Goal: Task Accomplishment & Management: Manage account settings

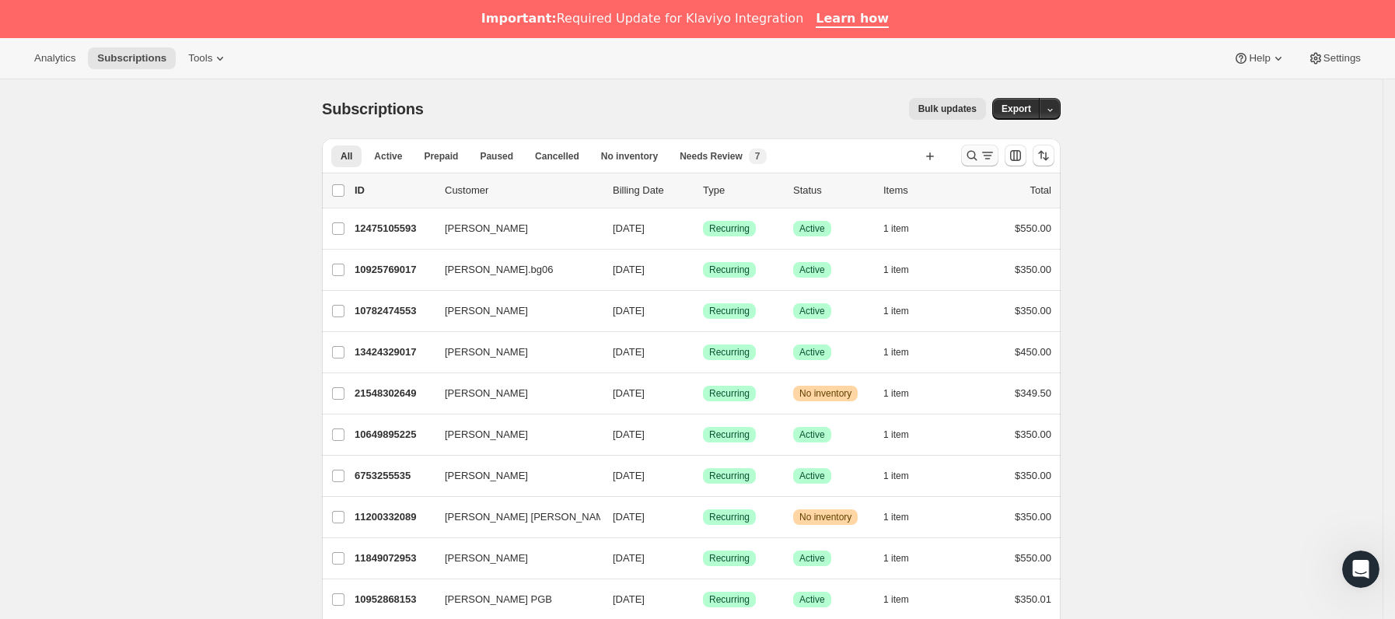
click at [995, 153] on icon "Buscar y filtrar resultados" at bounding box center [988, 156] width 16 height 16
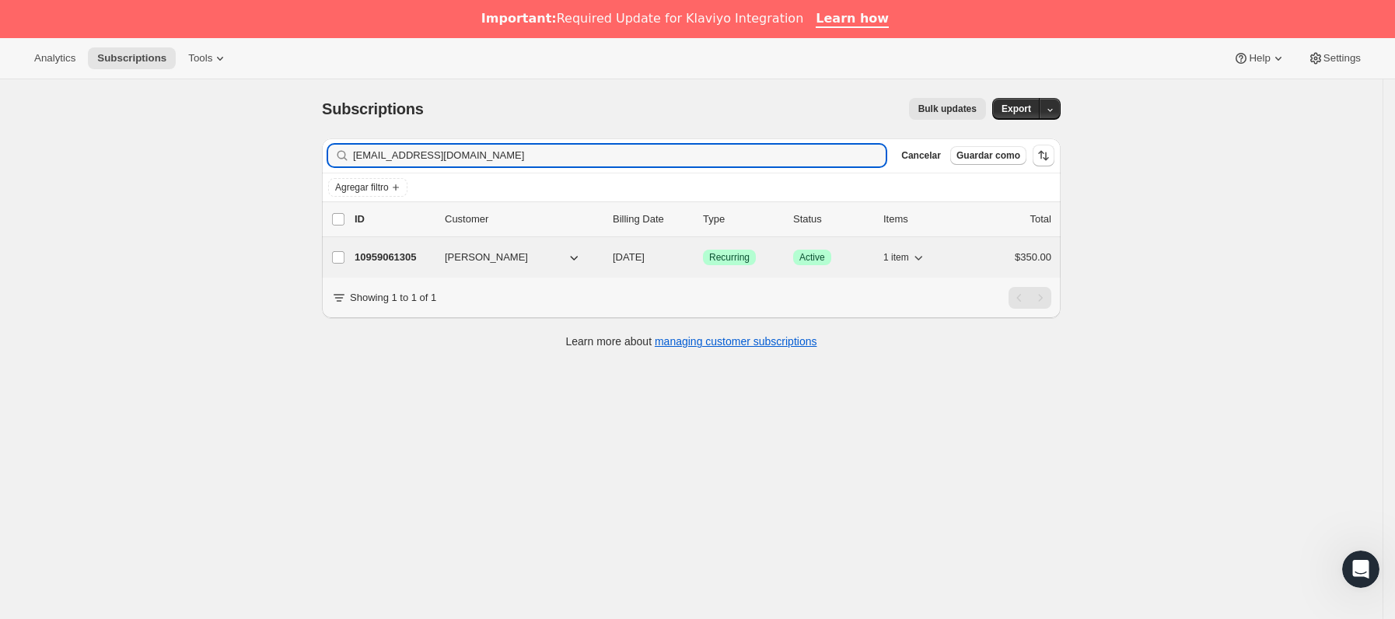
type input "[EMAIL_ADDRESS][DOMAIN_NAME]"
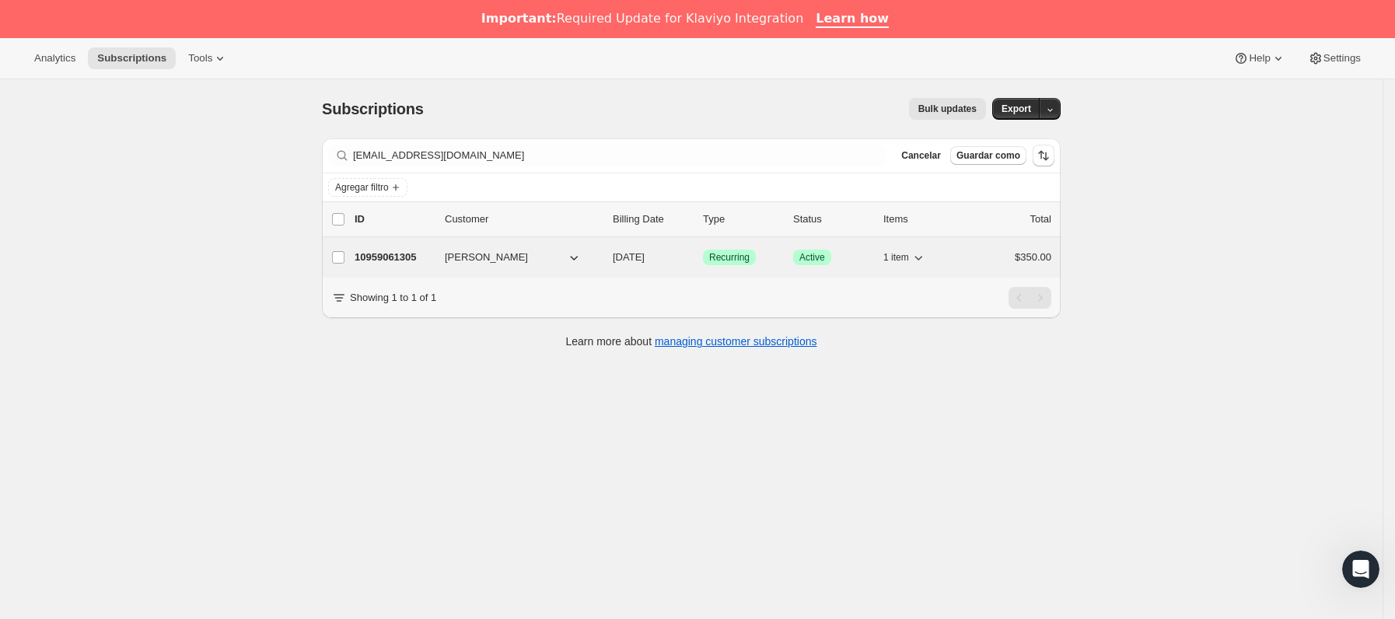
click at [429, 260] on p "10959061305" at bounding box center [394, 258] width 78 height 16
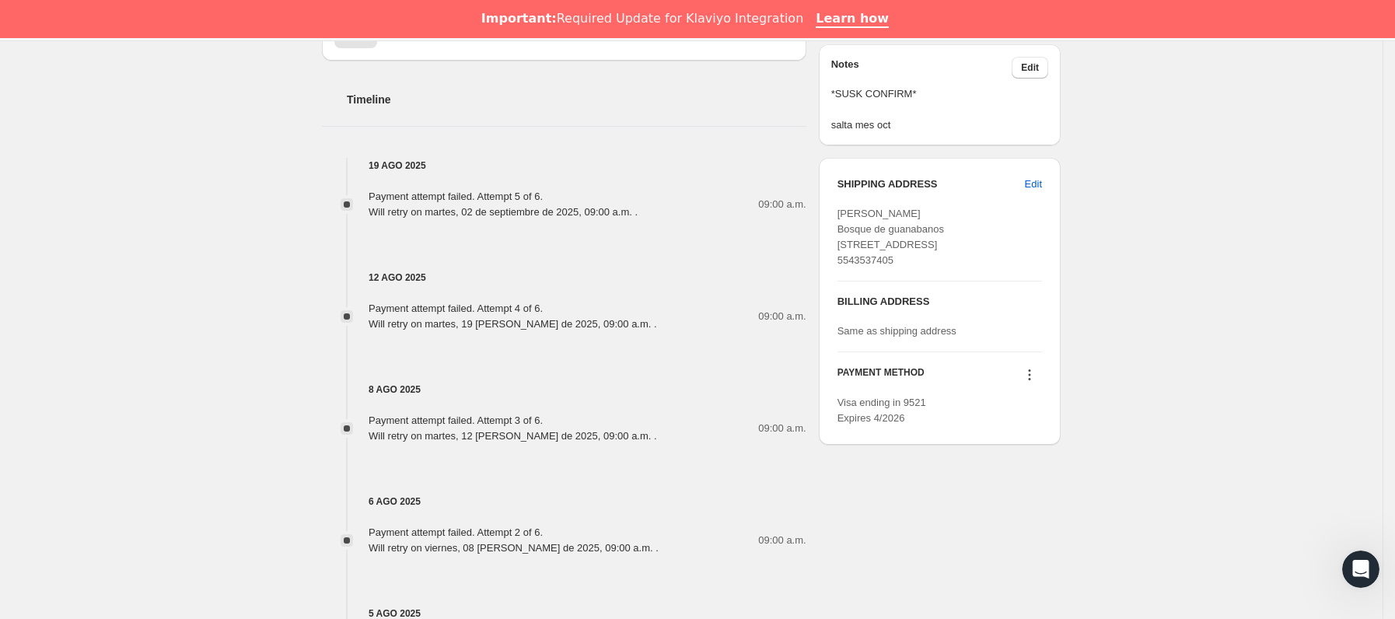
scroll to position [816, 0]
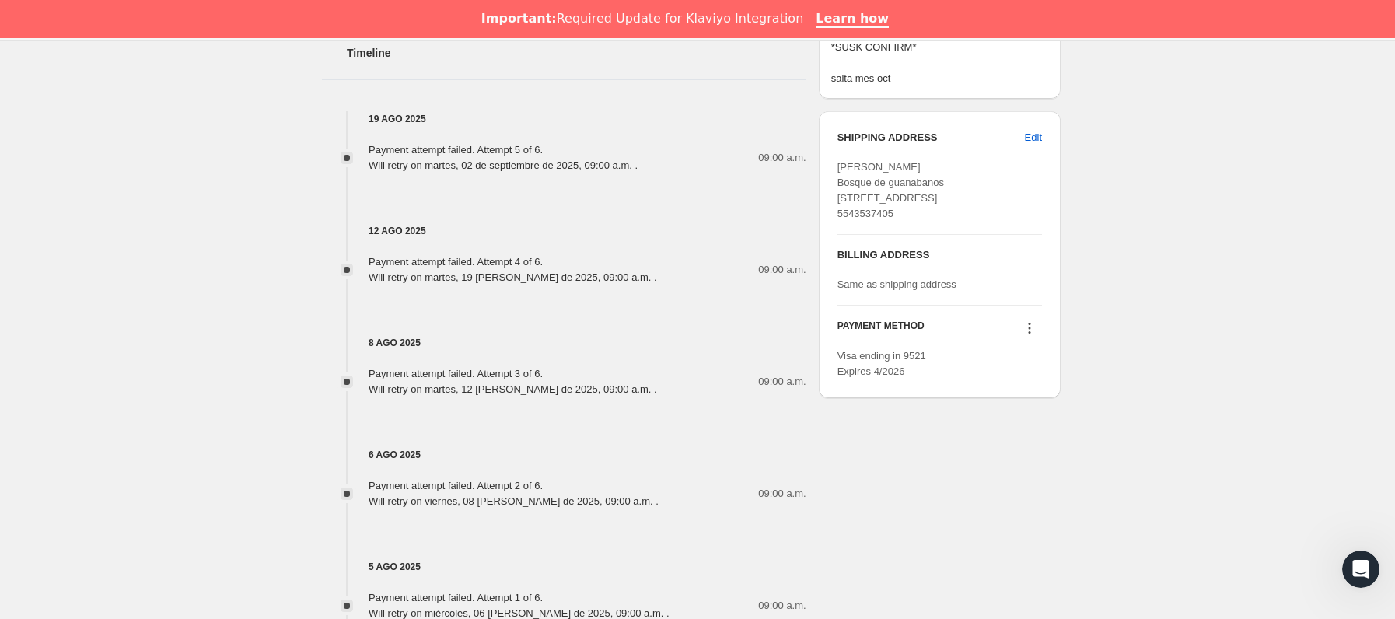
click at [1031, 330] on icon at bounding box center [1030, 328] width 2 height 2
click at [1025, 391] on span "Send link to update card" at bounding box center [1034, 391] width 109 height 12
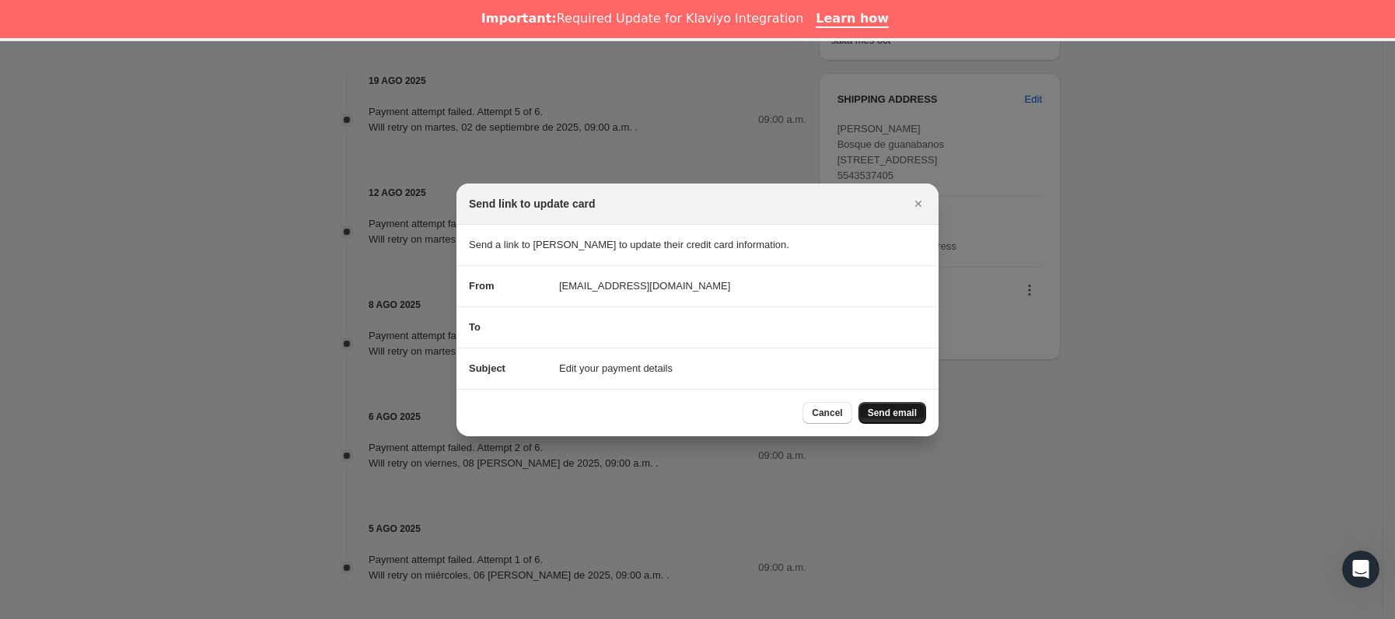
click at [917, 410] on button "Send email" at bounding box center [892, 413] width 68 height 22
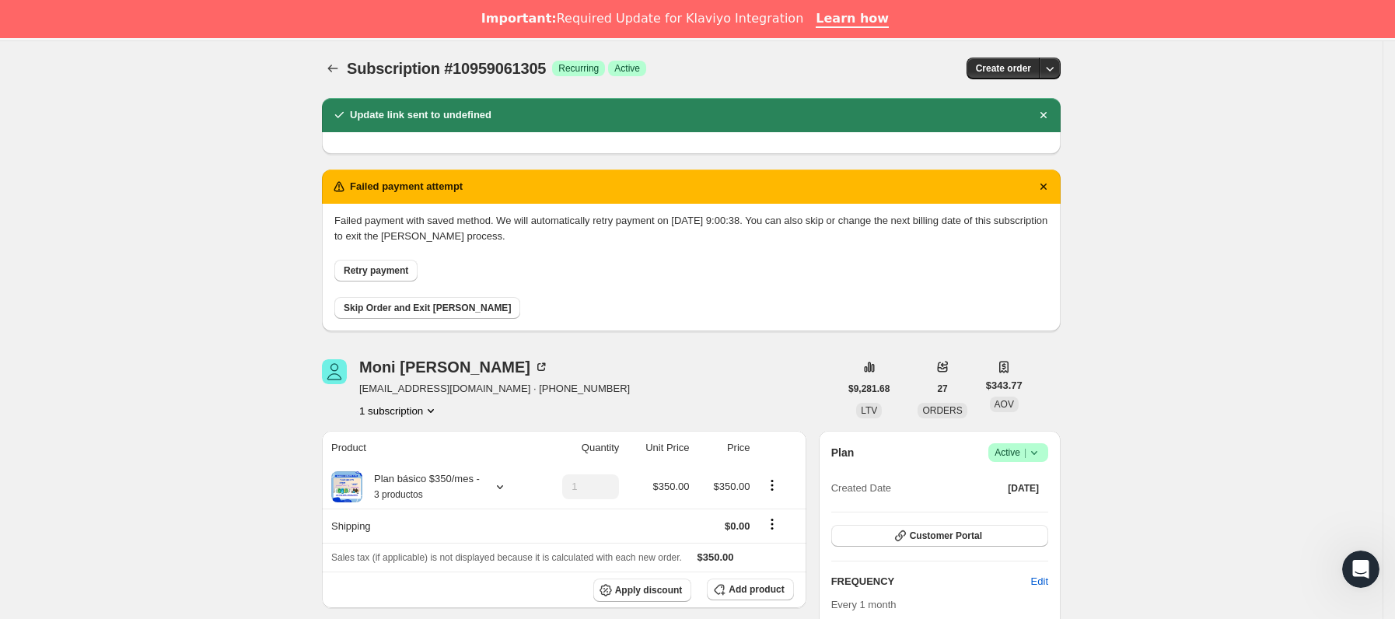
scroll to position [0, 0]
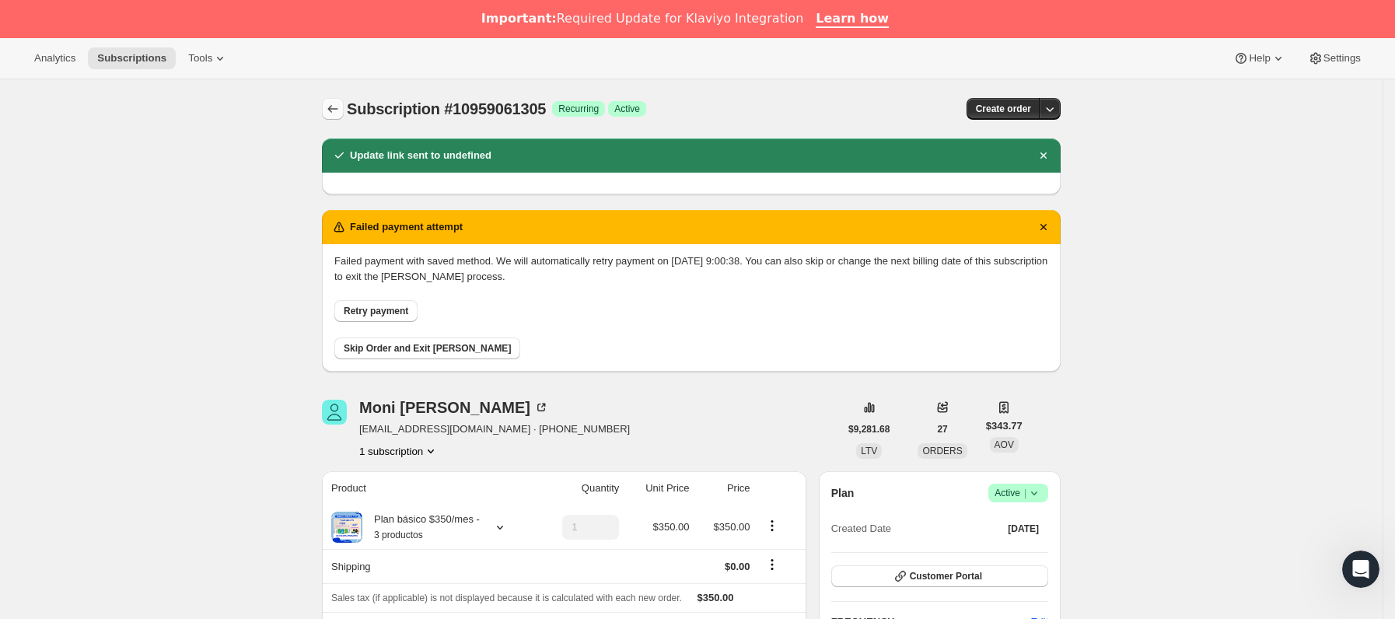
click at [339, 109] on icon "Subscriptions" at bounding box center [333, 109] width 16 height 16
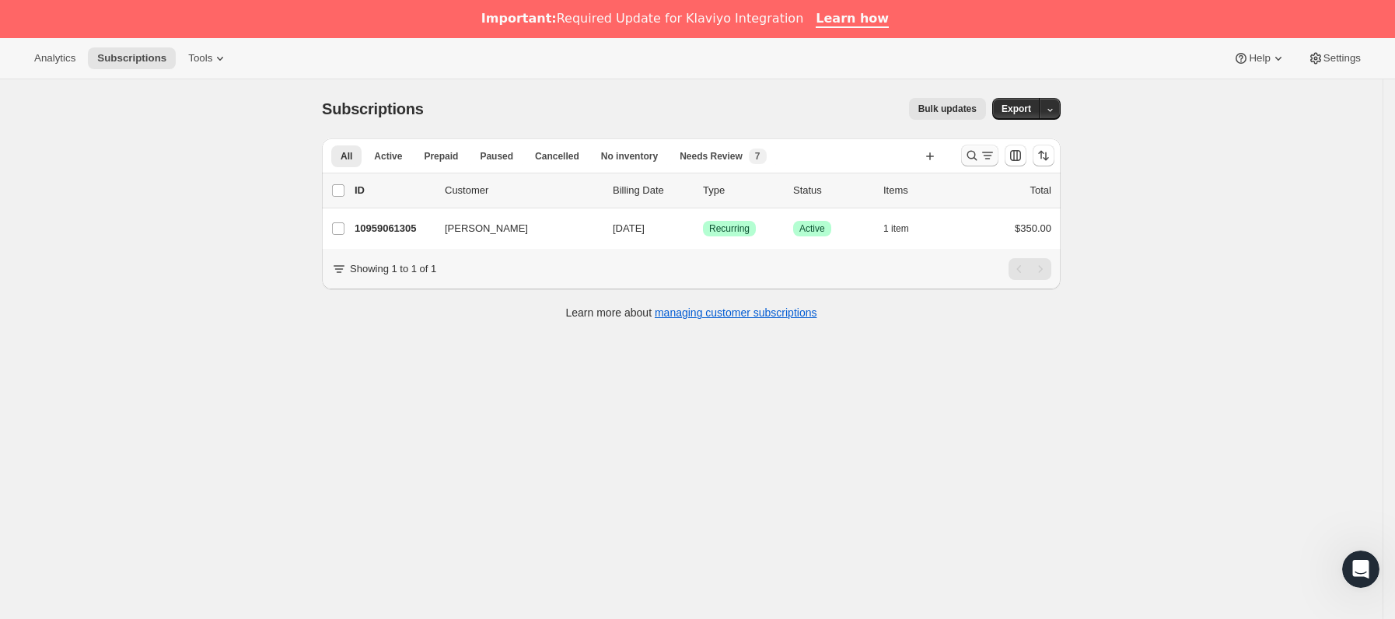
click at [970, 152] on icon "Buscar y filtrar resultados" at bounding box center [972, 156] width 16 height 16
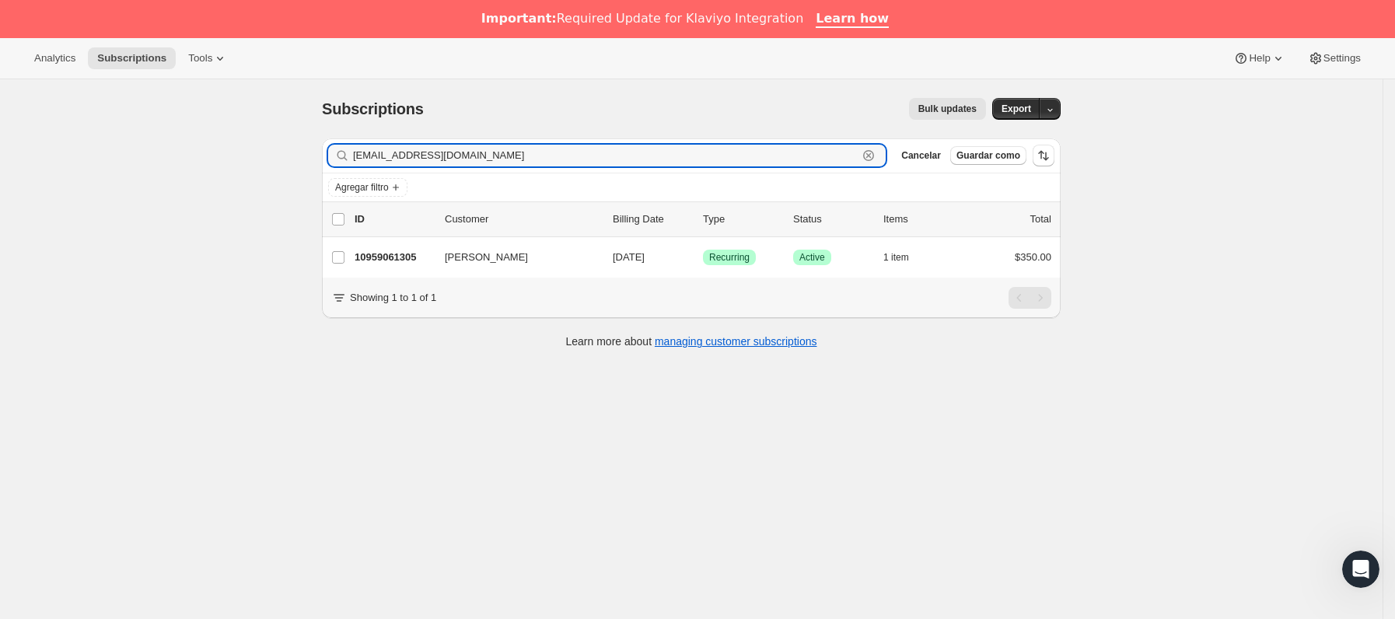
click at [0, 152] on html "Analytics Subscriptions Tools Help Settings Ir directamente al contenido Subscr…" at bounding box center [697, 309] width 1395 height 619
paste input "[PERSON_NAME].ceci@g"
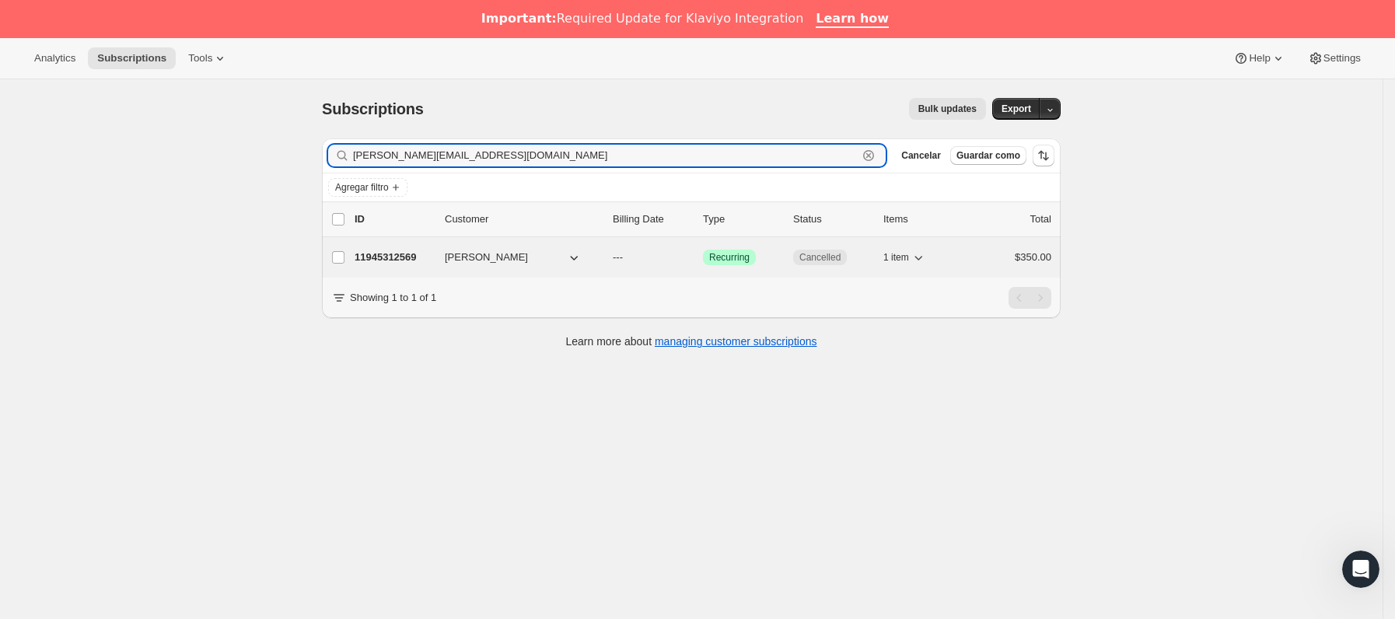
type input "[PERSON_NAME][EMAIL_ADDRESS][DOMAIN_NAME]"
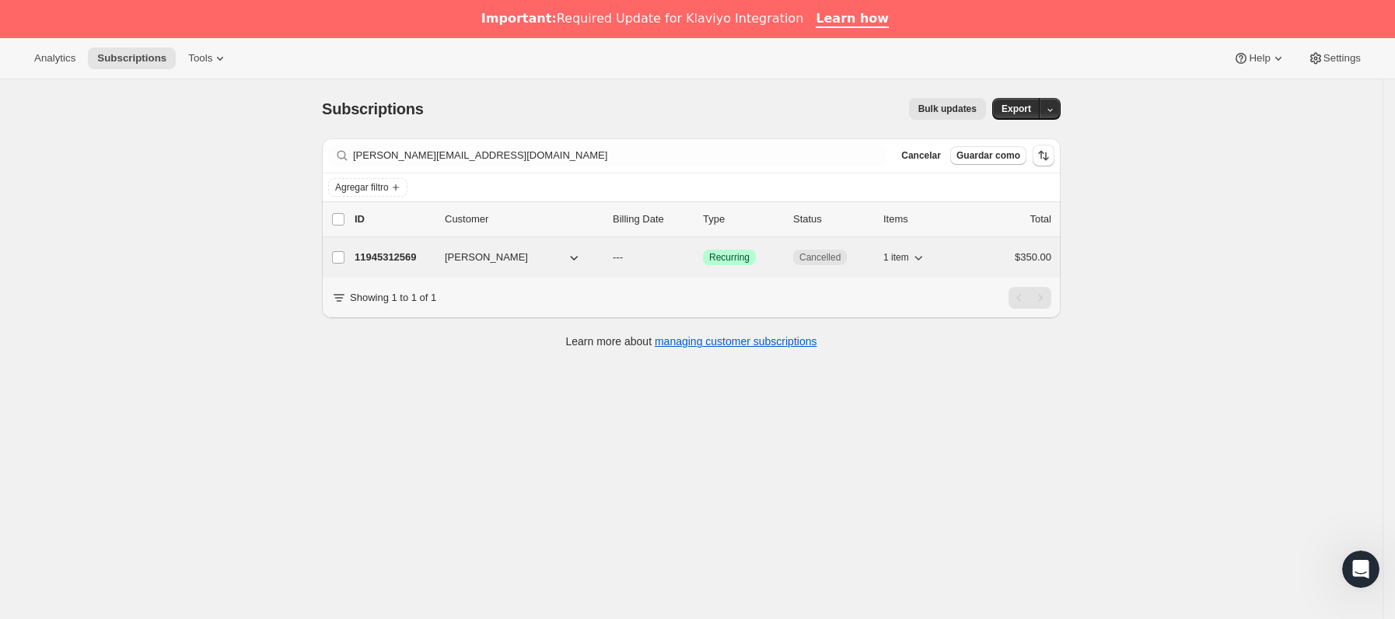
click at [452, 265] on span "[PERSON_NAME]" at bounding box center [486, 258] width 83 height 16
click at [424, 261] on p "11945312569" at bounding box center [394, 258] width 78 height 16
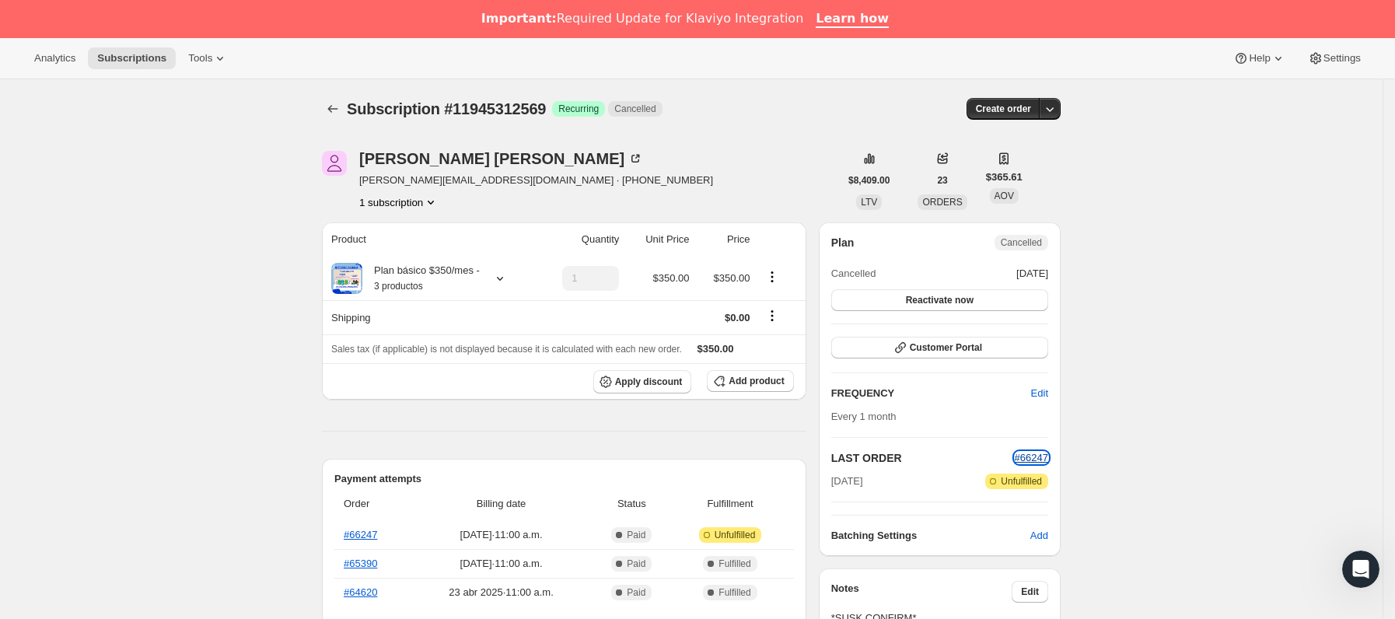
click at [1034, 456] on span "#66247" at bounding box center [1031, 458] width 33 height 12
